Goal: Task Accomplishment & Management: Use online tool/utility

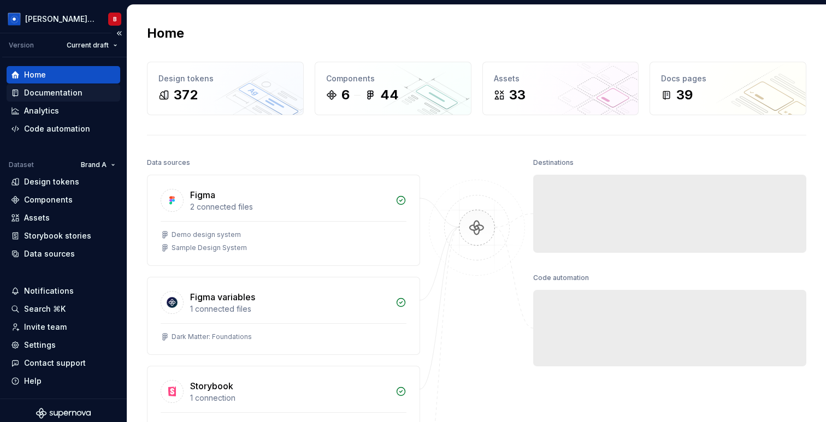
click at [68, 99] on div "Documentation" at bounding box center [64, 92] width 114 height 17
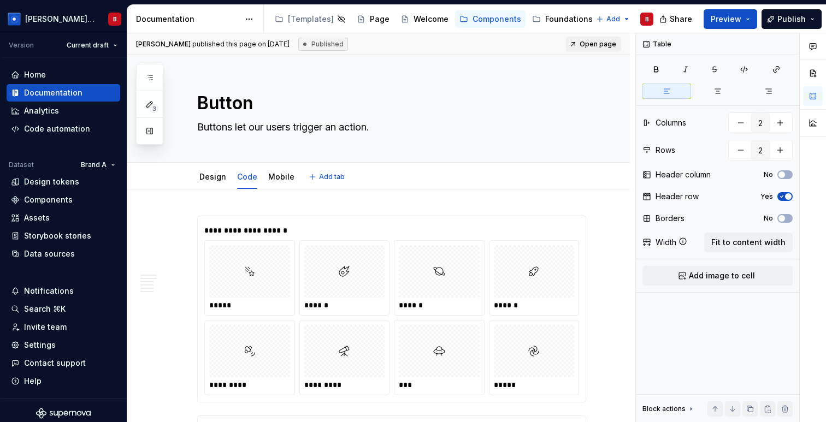
type textarea "*"
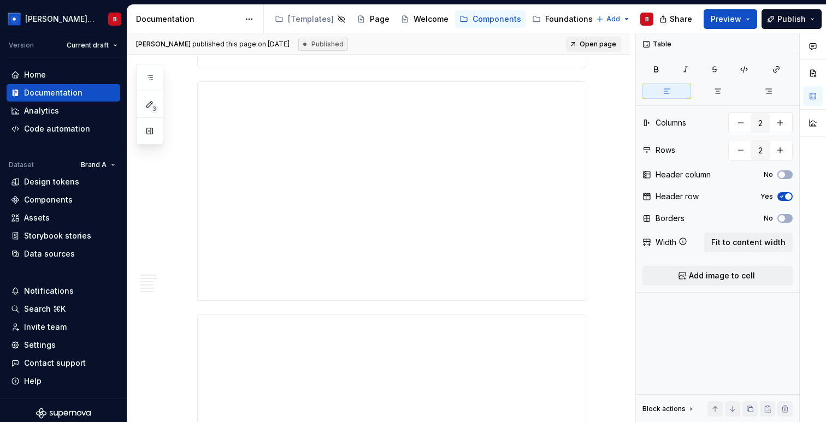
scroll to position [5218, 0]
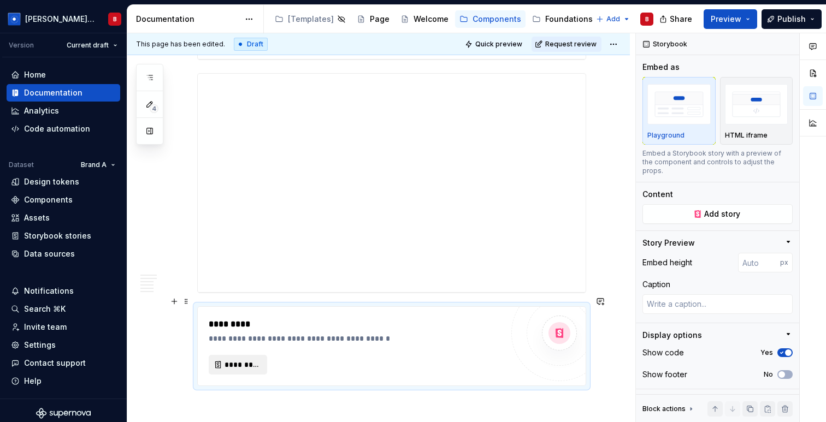
click at [244, 360] on span "*********" at bounding box center [243, 365] width 36 height 11
type textarea "*"
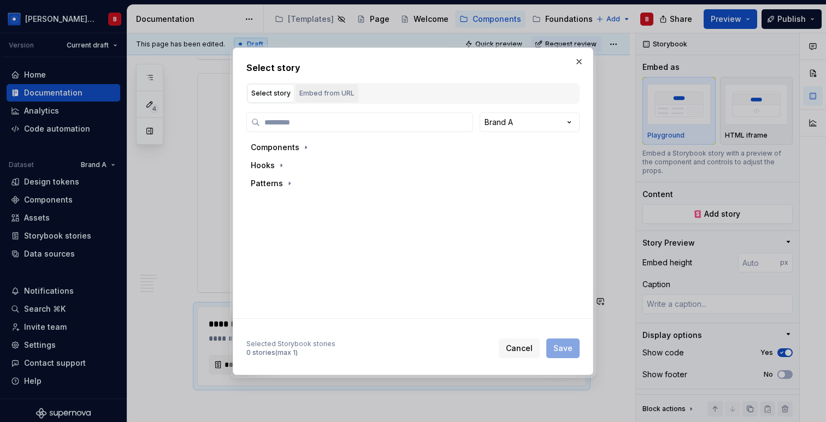
click at [322, 95] on div "Embed from URL" at bounding box center [326, 93] width 55 height 11
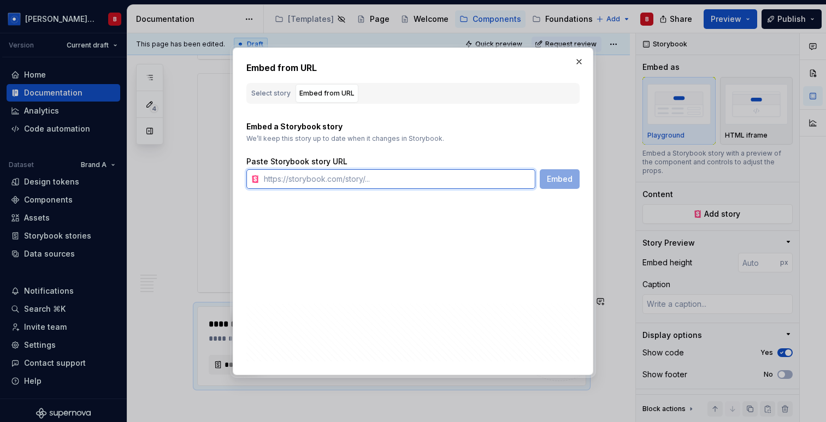
click at [332, 180] on input "text" at bounding box center [398, 179] width 276 height 20
paste input "[URL][DOMAIN_NAME]"
type input "[URL][DOMAIN_NAME]"
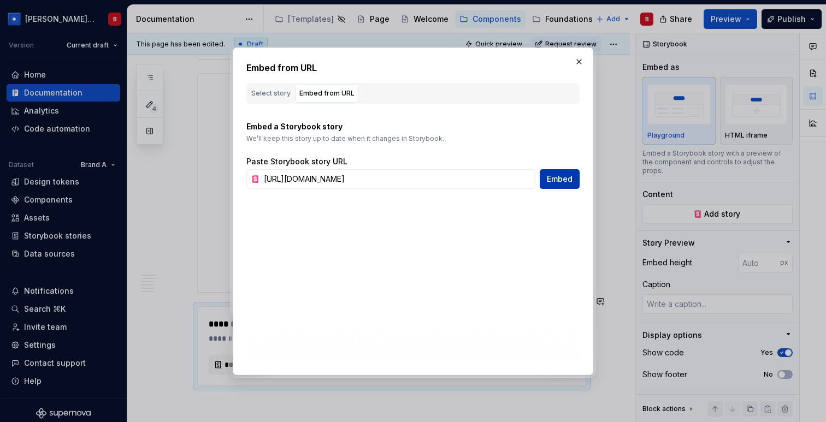
click at [561, 183] on span "Embed" at bounding box center [560, 179] width 26 height 11
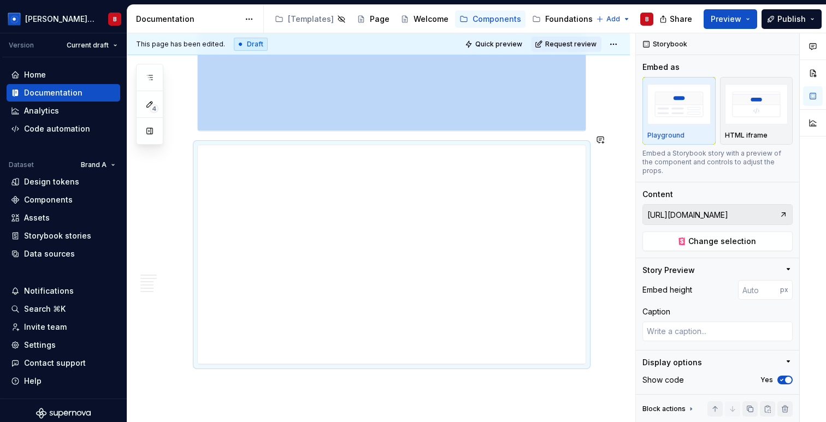
scroll to position [5382, 0]
click at [759, 128] on div "HTML iframe" at bounding box center [756, 111] width 63 height 58
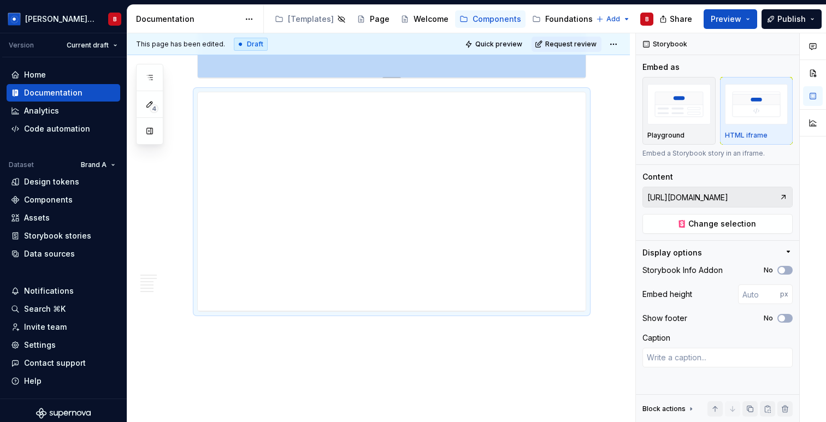
scroll to position [5451, 0]
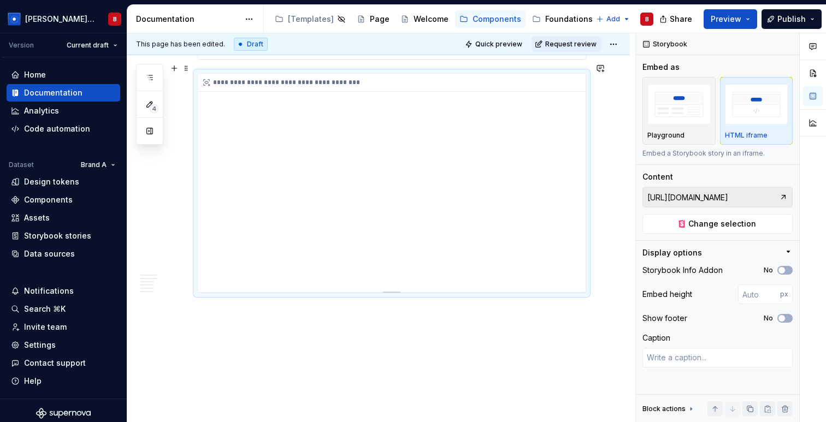
click at [379, 212] on div "**********" at bounding box center [392, 183] width 388 height 219
click at [773, 20] on button "Publish" at bounding box center [792, 19] width 60 height 20
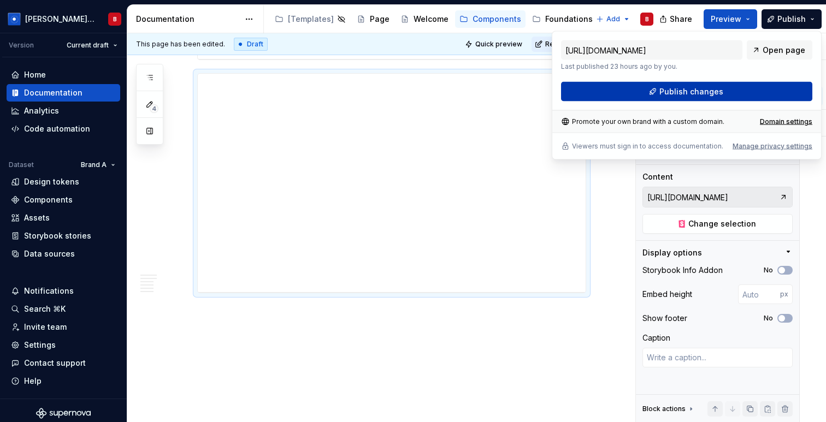
click at [681, 90] on span "Publish changes" at bounding box center [692, 91] width 64 height 11
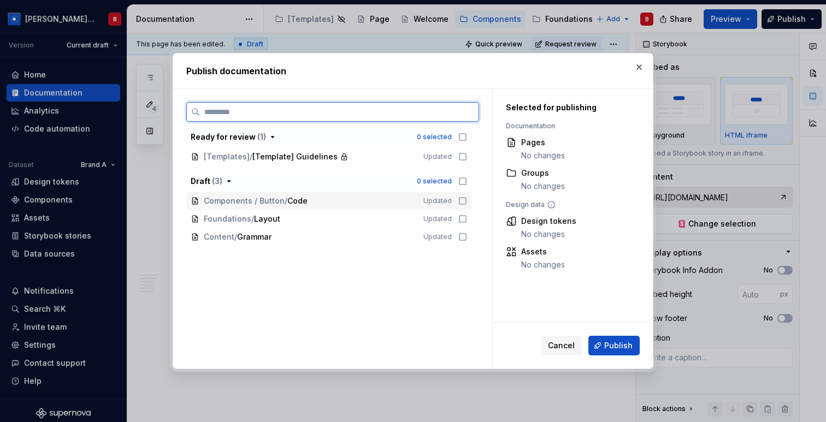
click at [467, 203] on icon at bounding box center [463, 201] width 9 height 9
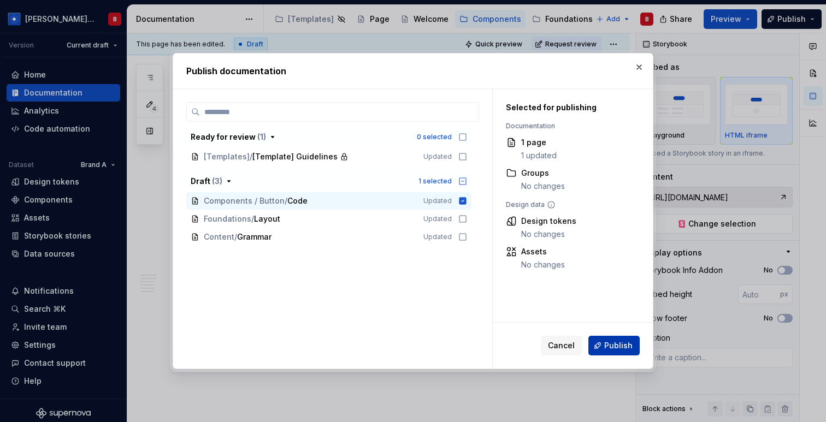
click at [621, 347] on span "Publish" at bounding box center [618, 345] width 28 height 11
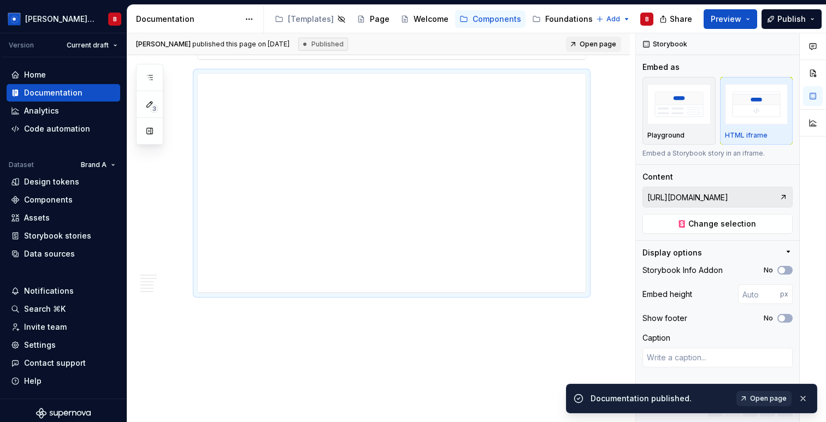
click at [771, 401] on span "Open page" at bounding box center [768, 399] width 37 height 9
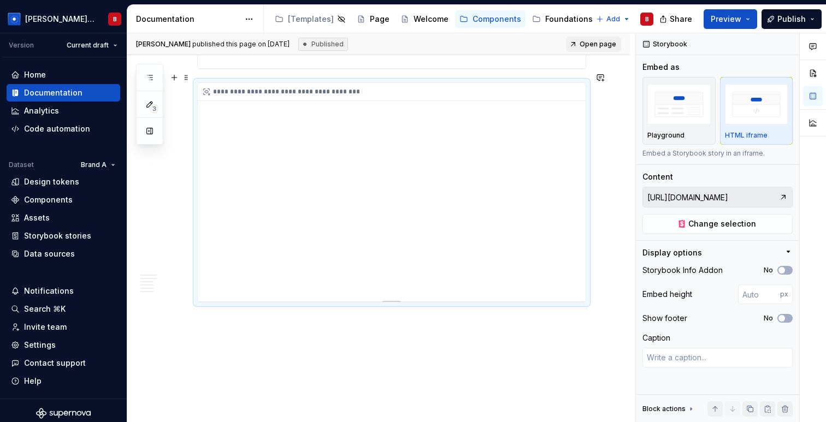
scroll to position [5439, 0]
click at [73, 238] on div "Storybook stories" at bounding box center [57, 236] width 67 height 11
type textarea "*"
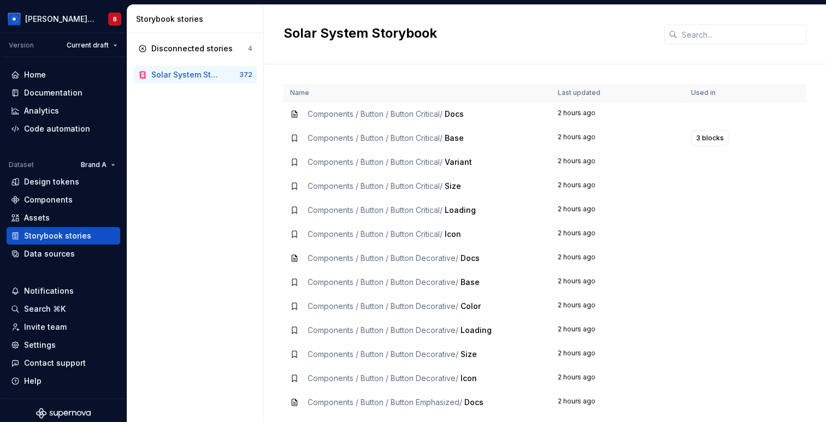
click at [201, 143] on div "Disconnected stories 4 Solar System Storybook 372" at bounding box center [195, 227] width 136 height 389
click at [56, 256] on div "Data sources" at bounding box center [49, 254] width 51 height 11
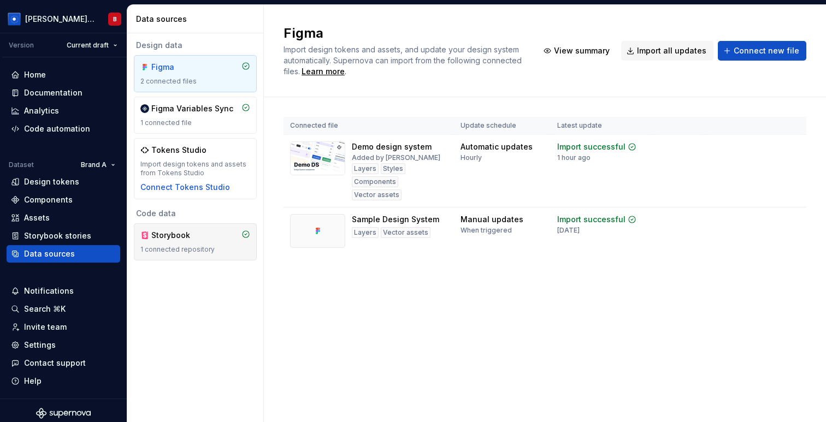
click at [191, 238] on div "Storybook" at bounding box center [177, 235] width 52 height 11
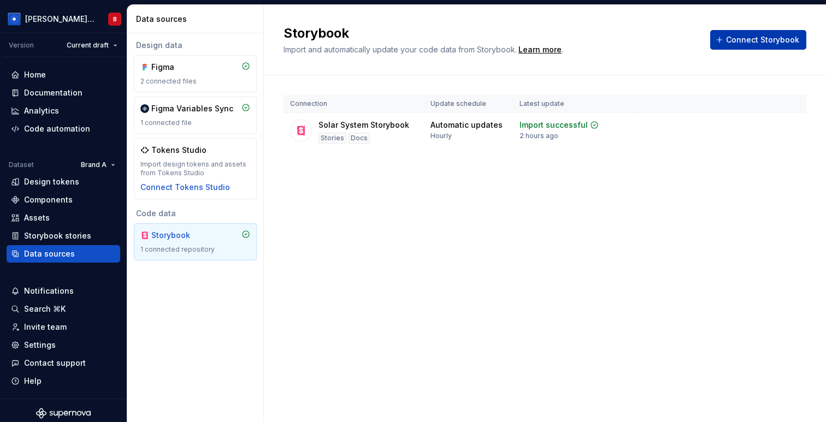
click at [773, 43] on span "Connect Storybook" at bounding box center [762, 39] width 73 height 11
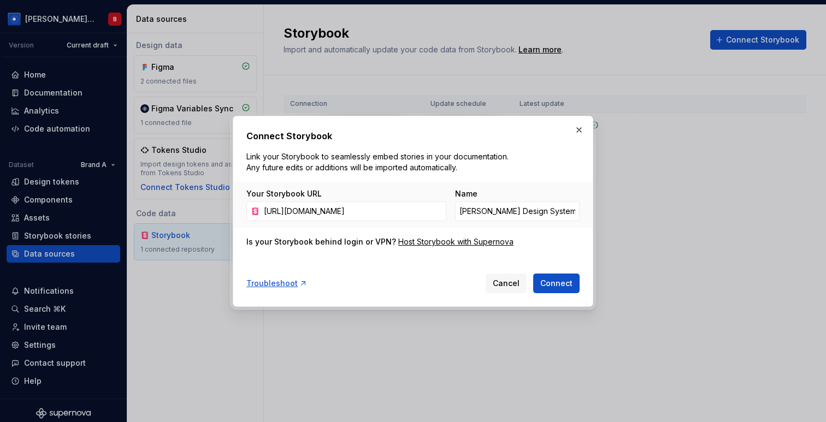
scroll to position [0, 203]
type input "[URL][DOMAIN_NAME]"
click at [571, 280] on span "Connect" at bounding box center [556, 283] width 32 height 11
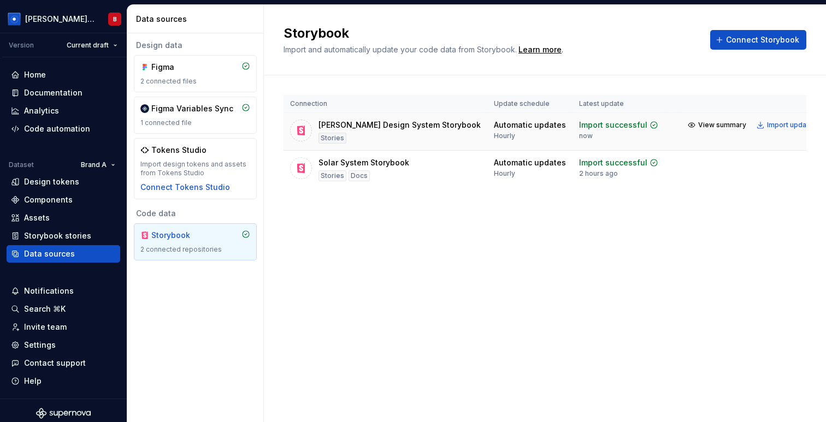
click at [791, 127] on html "[PERSON_NAME] Design System B Version Current draft Home Documentation Analytic…" at bounding box center [413, 211] width 826 height 422
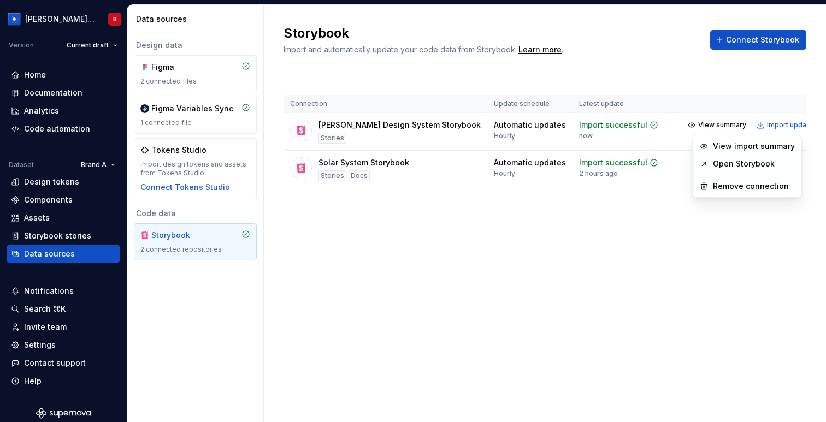
click at [767, 163] on link "Open Storybook" at bounding box center [754, 163] width 82 height 11
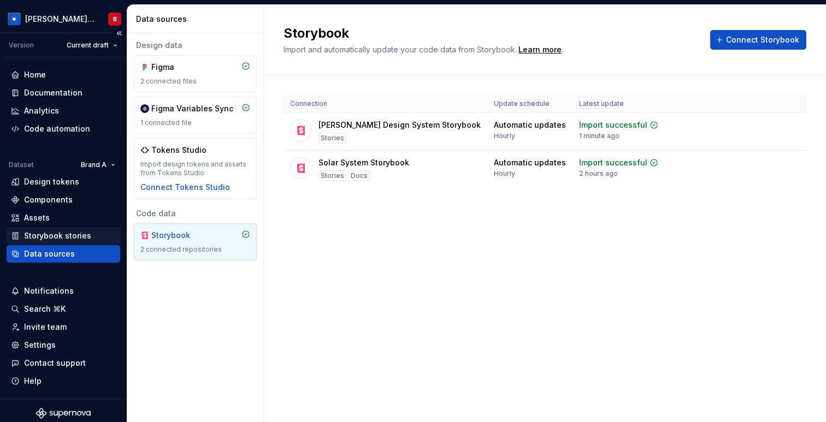
click at [83, 238] on div "Storybook stories" at bounding box center [57, 236] width 67 height 11
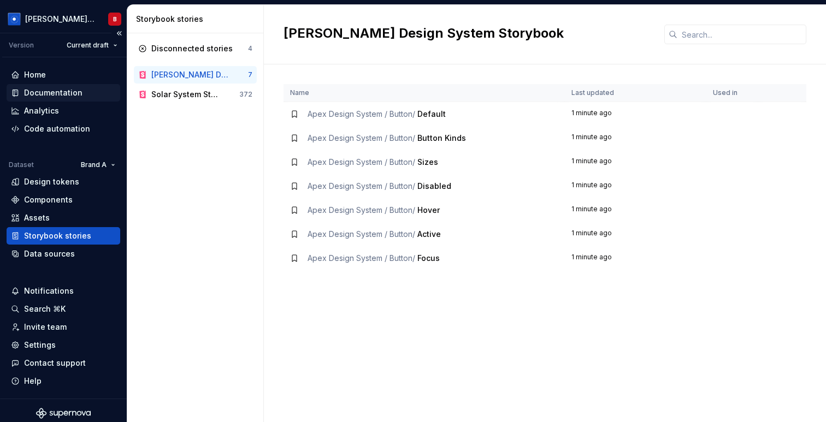
click at [66, 97] on div "Documentation" at bounding box center [53, 92] width 58 height 11
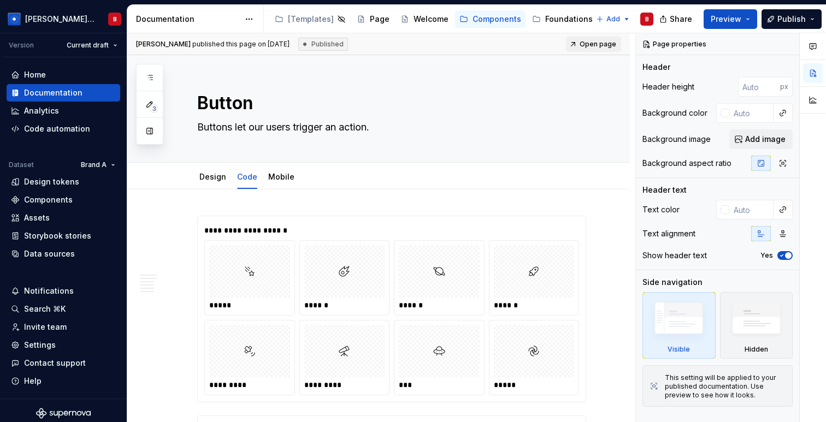
type textarea "*"
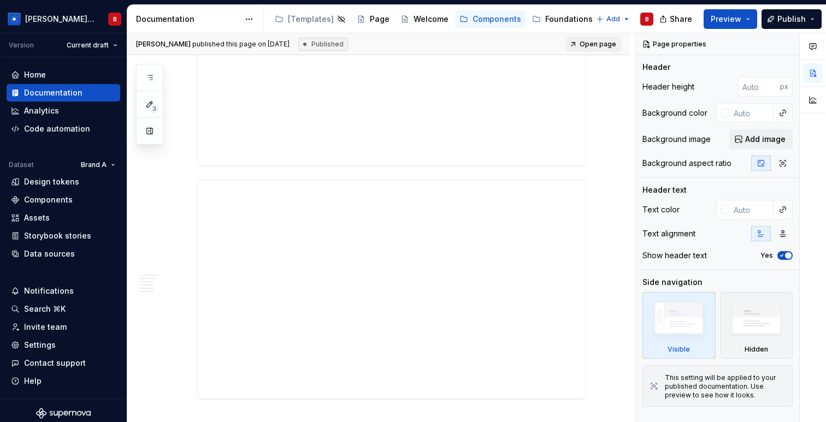
scroll to position [5451, 0]
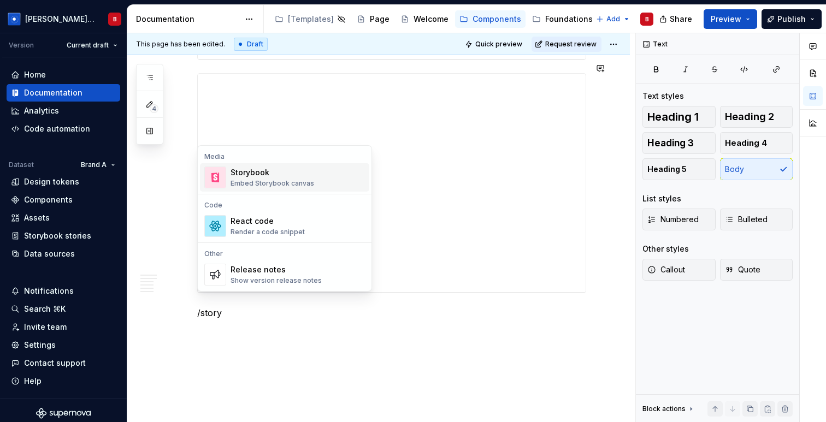
click at [302, 173] on div "Storybook" at bounding box center [273, 172] width 84 height 11
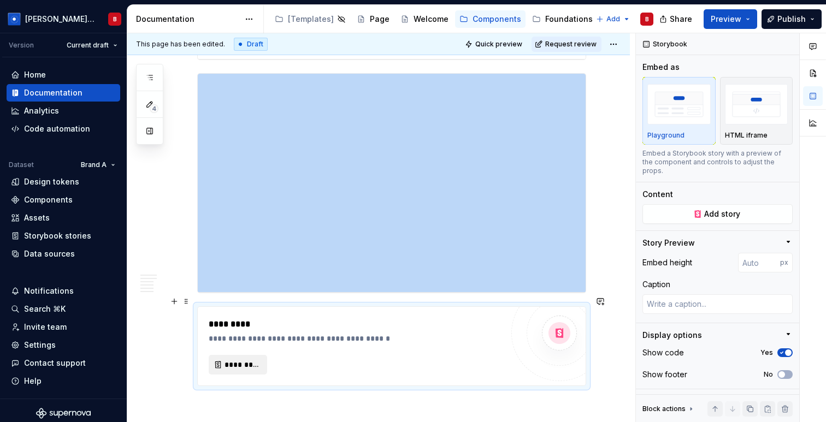
click at [237, 360] on span "*********" at bounding box center [243, 365] width 36 height 11
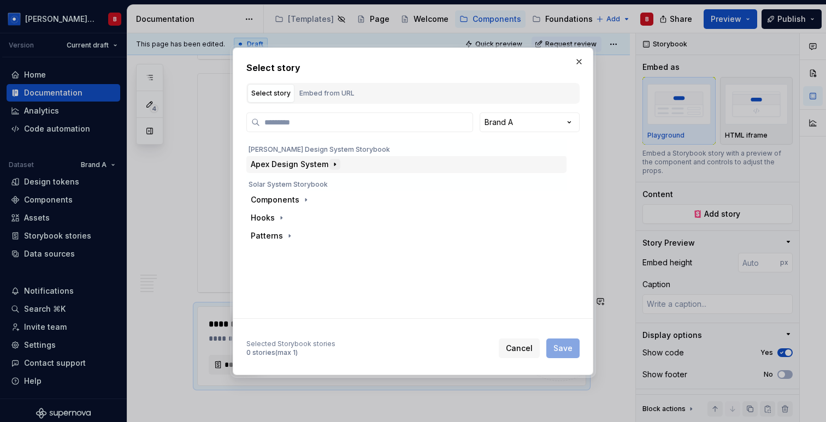
click at [336, 162] on icon "button" at bounding box center [335, 164] width 9 height 9
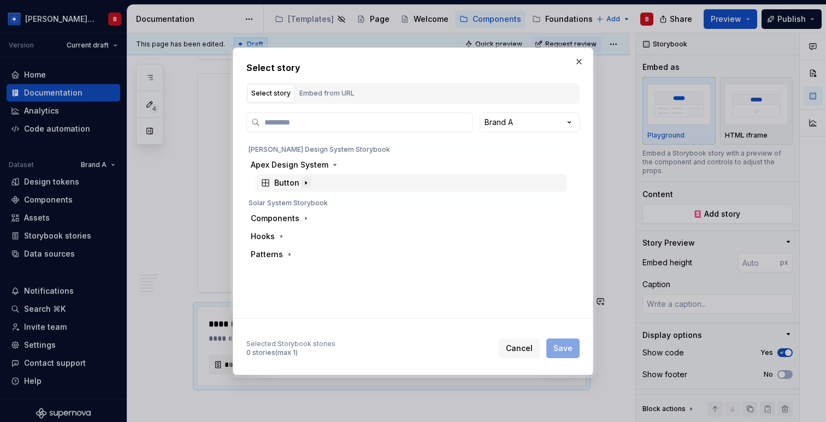
click at [304, 180] on icon "button" at bounding box center [306, 183] width 9 height 9
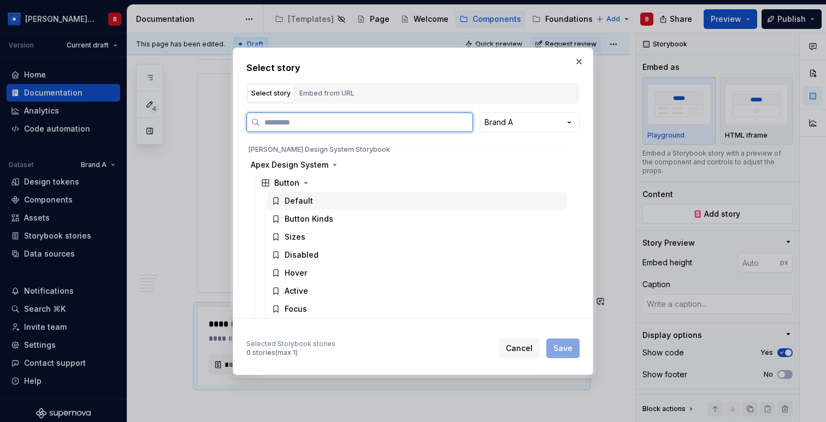
click at [301, 204] on div "Default" at bounding box center [299, 201] width 28 height 11
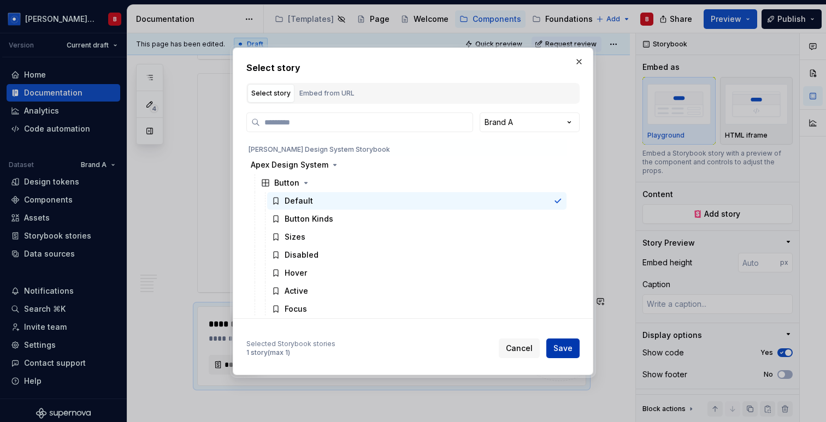
click at [561, 350] on span "Save" at bounding box center [563, 348] width 19 height 11
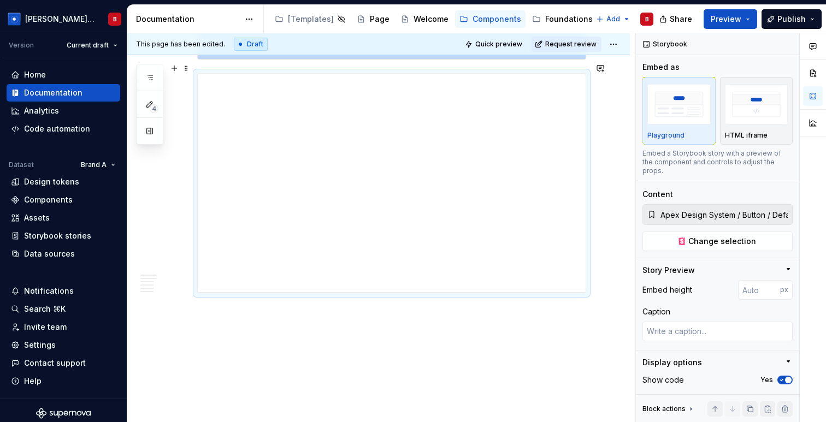
scroll to position [5676, 0]
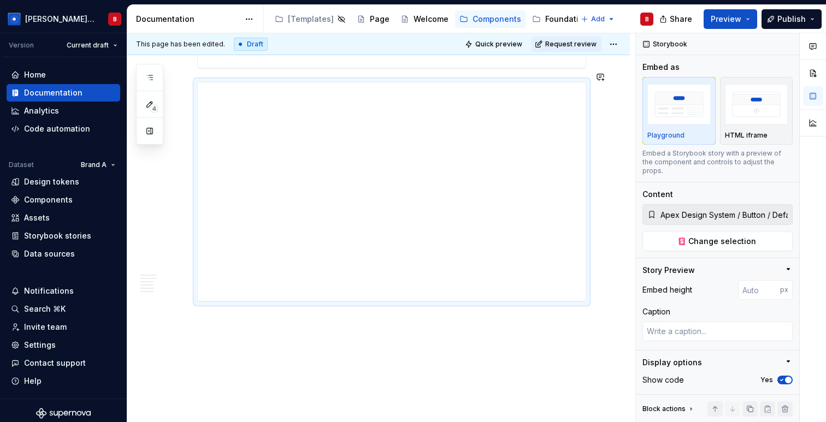
type textarea "*"
